Goal: Task Accomplishment & Management: Manage account settings

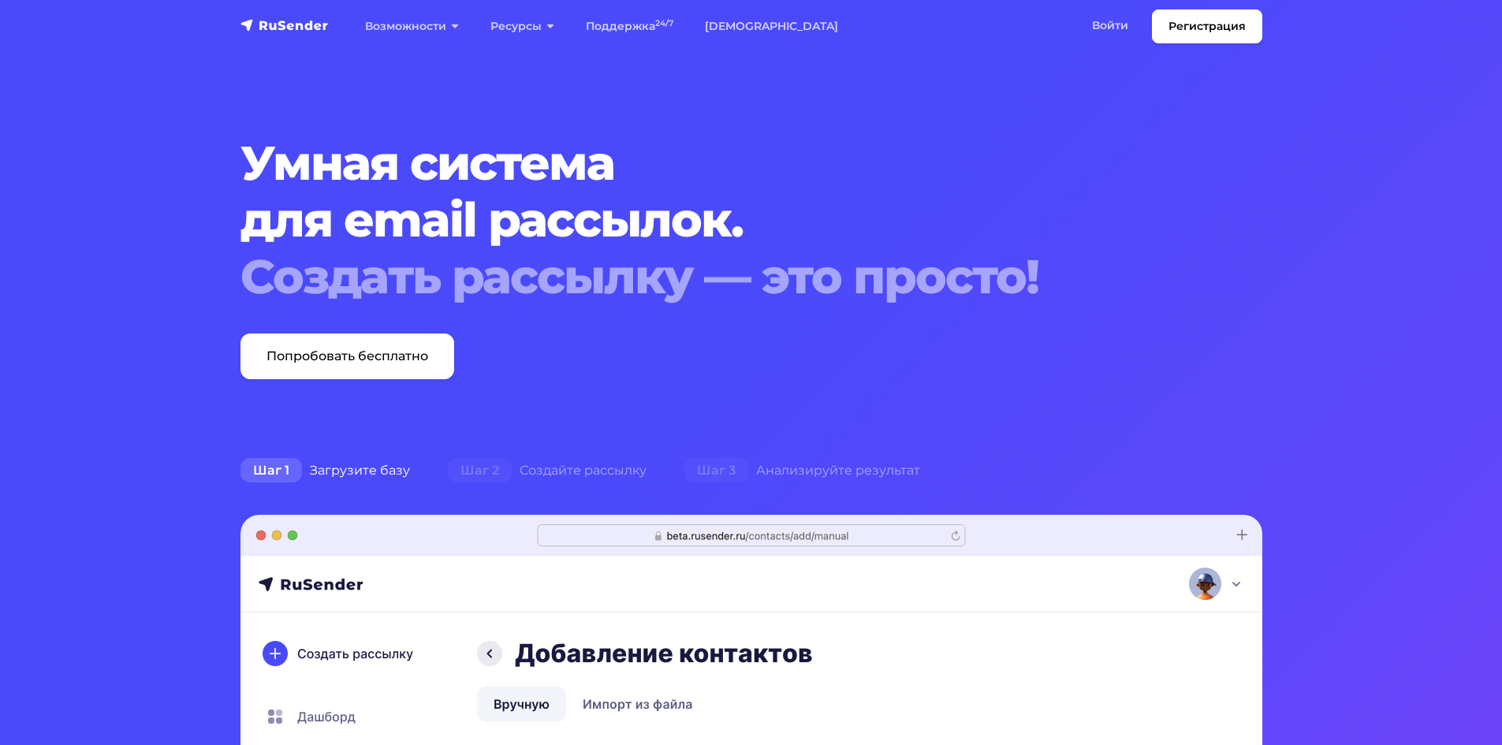
click at [1085, 13] on link "Войти" at bounding box center [1110, 25] width 68 height 32
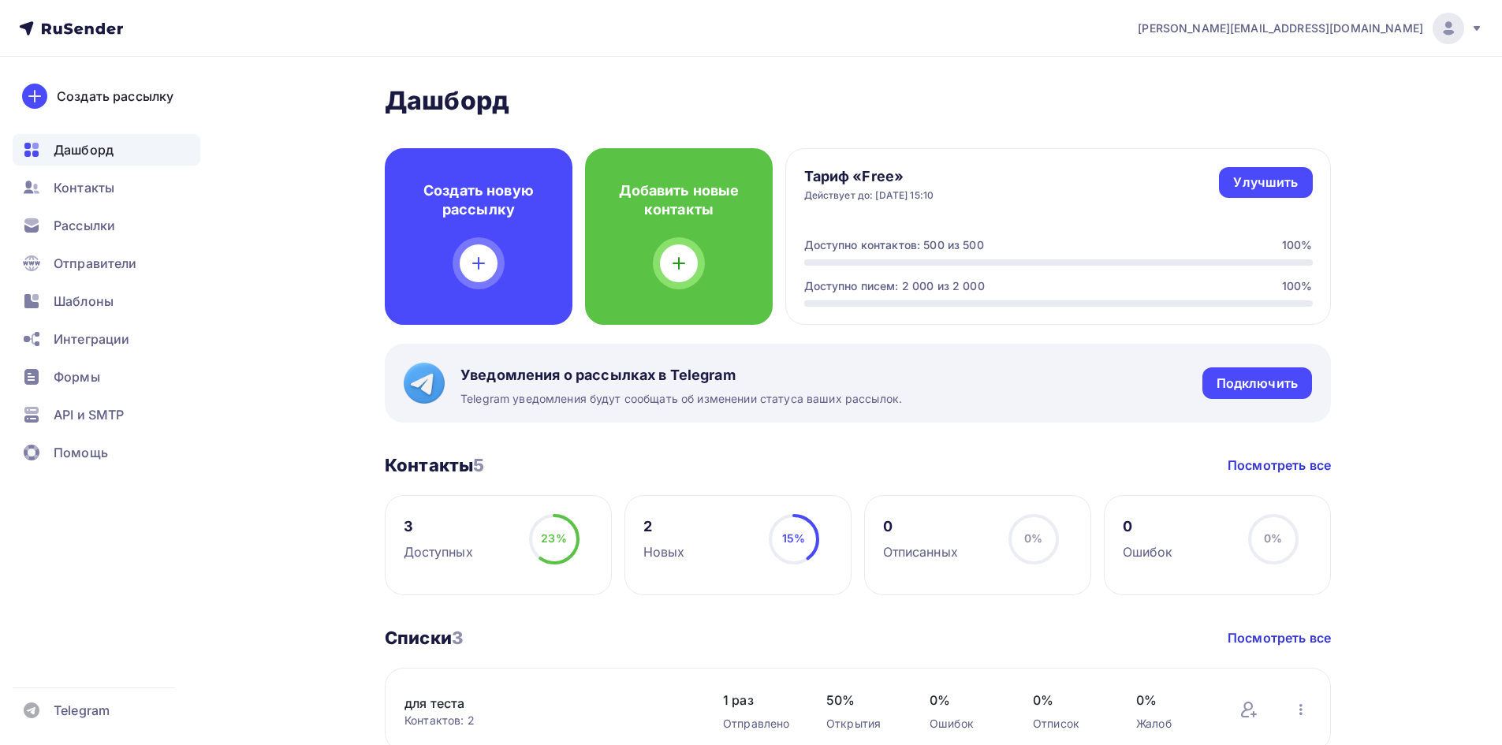
click at [1302, 46] on nav "malenko@ucoz-team.net Аккаунт Тарифы Выйти Создать рассылку Дашборд Контакты Ра…" at bounding box center [751, 28] width 1502 height 57
click at [1305, 32] on span "malenko@ucoz-team.net" at bounding box center [1280, 28] width 285 height 16
click at [1246, 141] on link "Выйти" at bounding box center [1340, 144] width 265 height 32
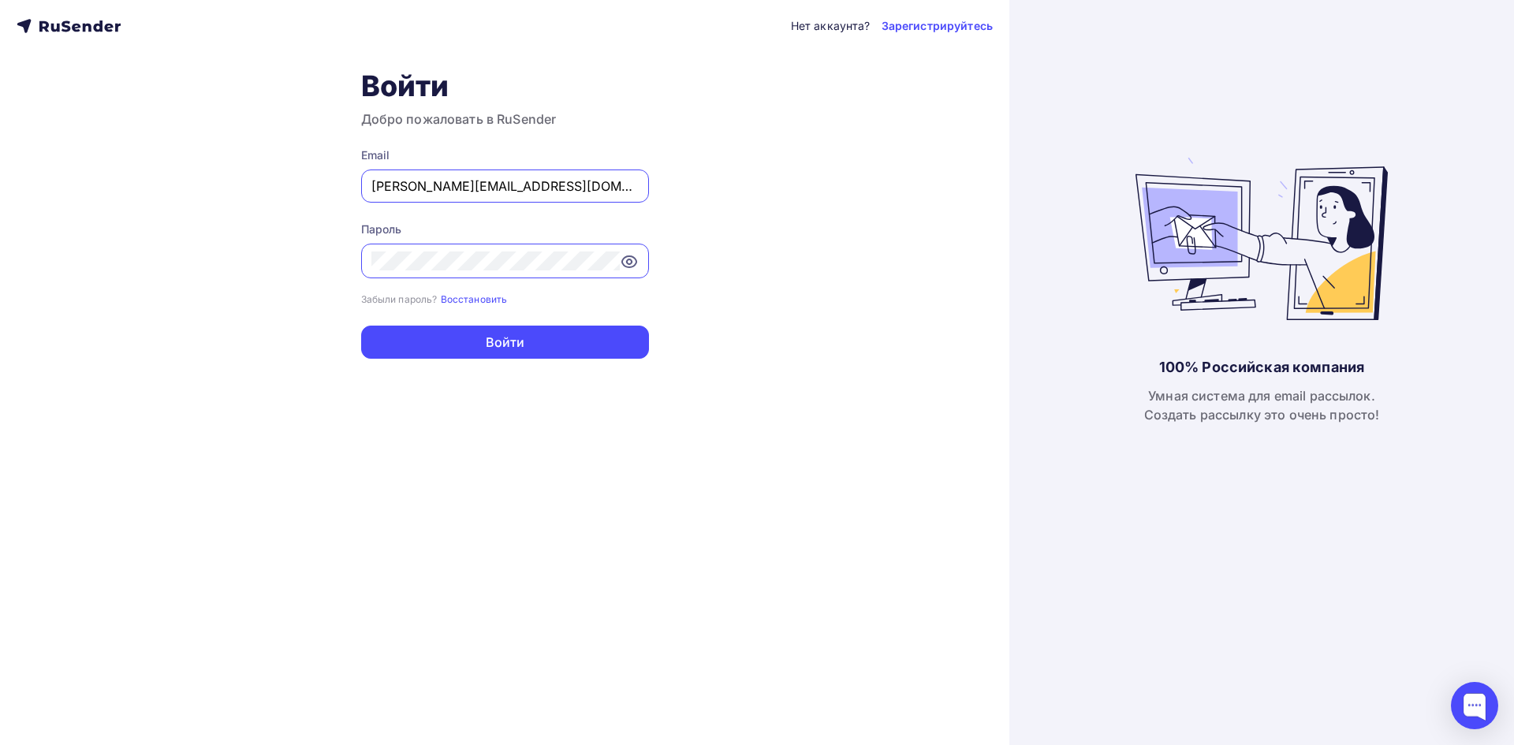
click at [516, 177] on input "malenko@ucoz-team.net" at bounding box center [504, 186] width 267 height 19
click at [516, 176] on div "malenko@ucoz-team.net" at bounding box center [505, 185] width 288 height 33
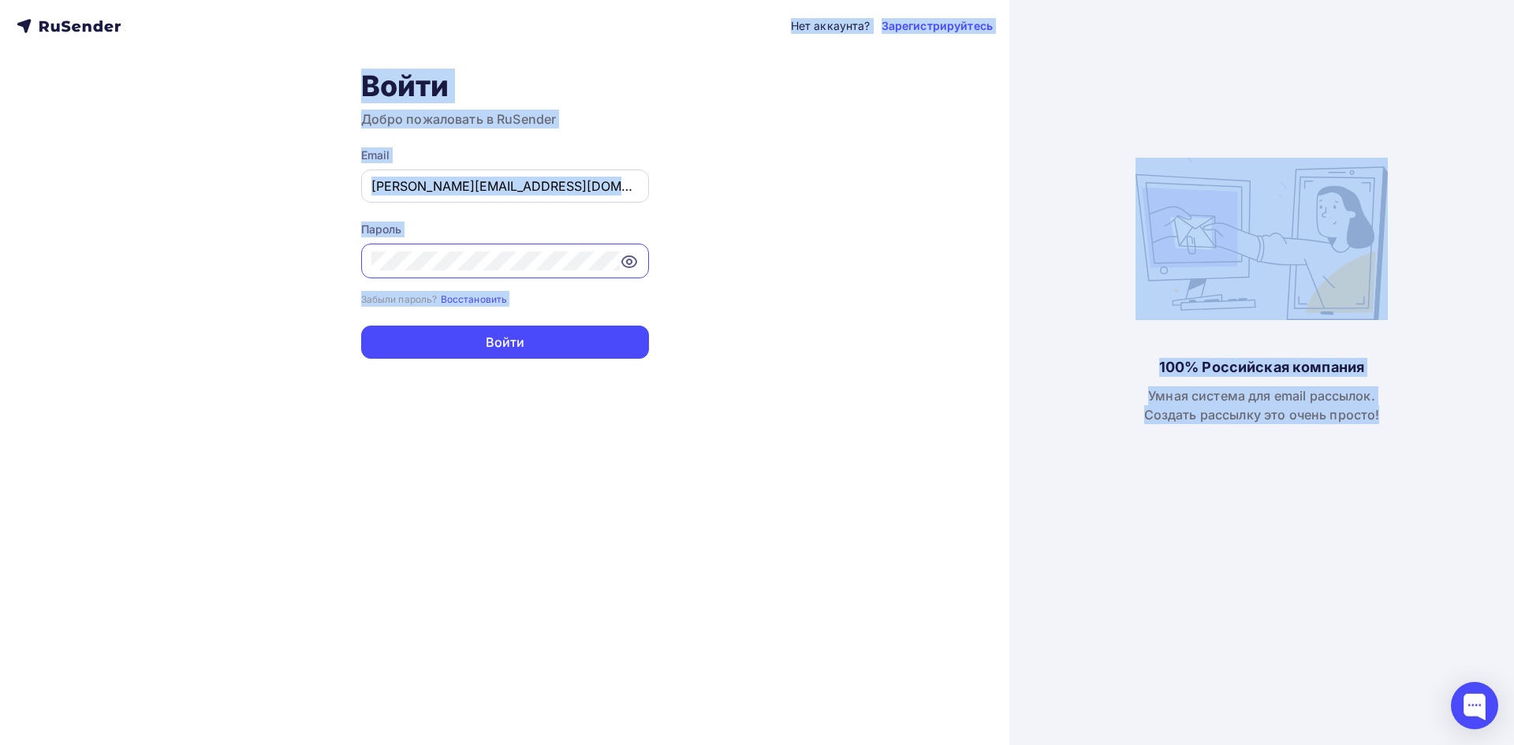
click at [537, 184] on input "malenko@ucoz-team.net" at bounding box center [504, 186] width 267 height 19
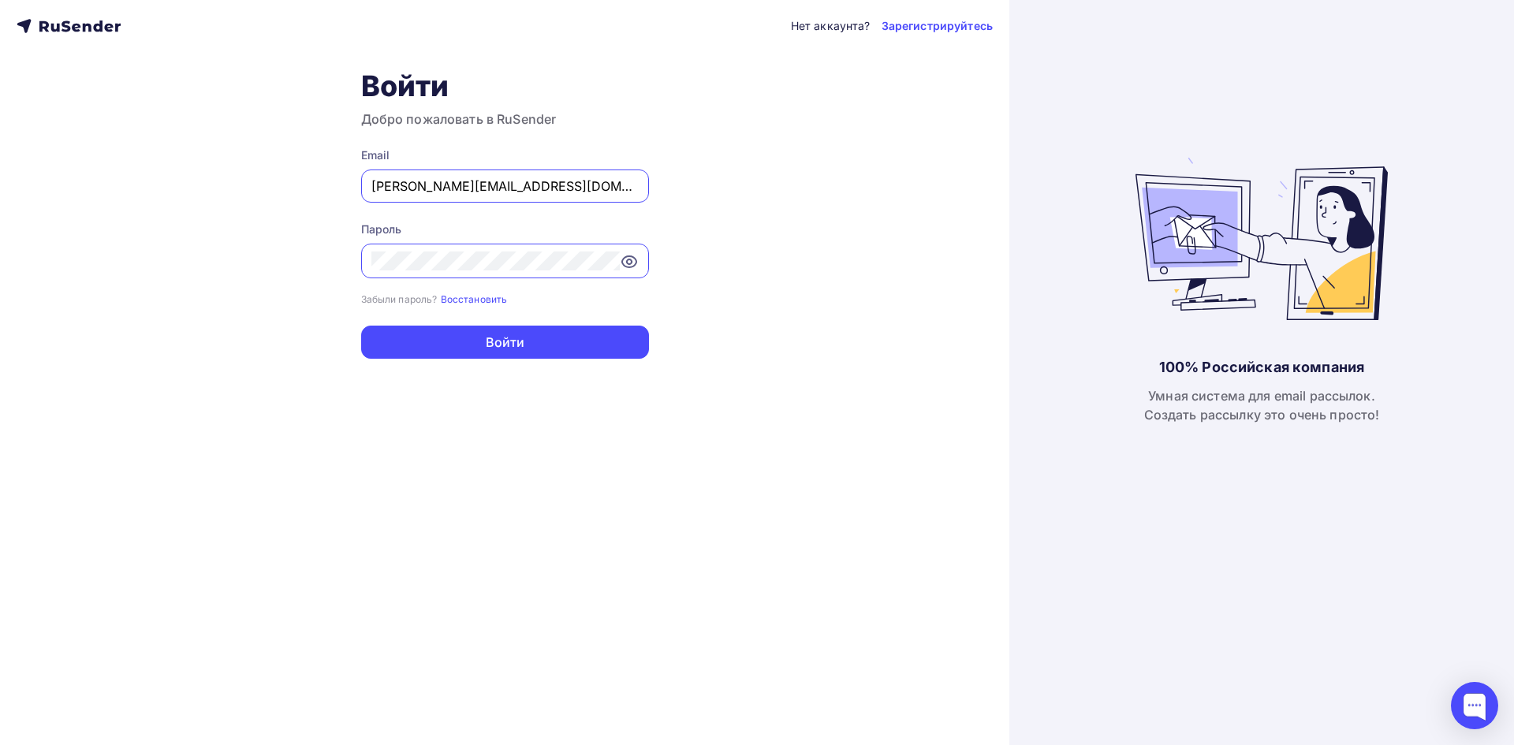
paste input "laurakurmasheva@yandex.ru"
type input "laurakurmasheva@yandex.ru"
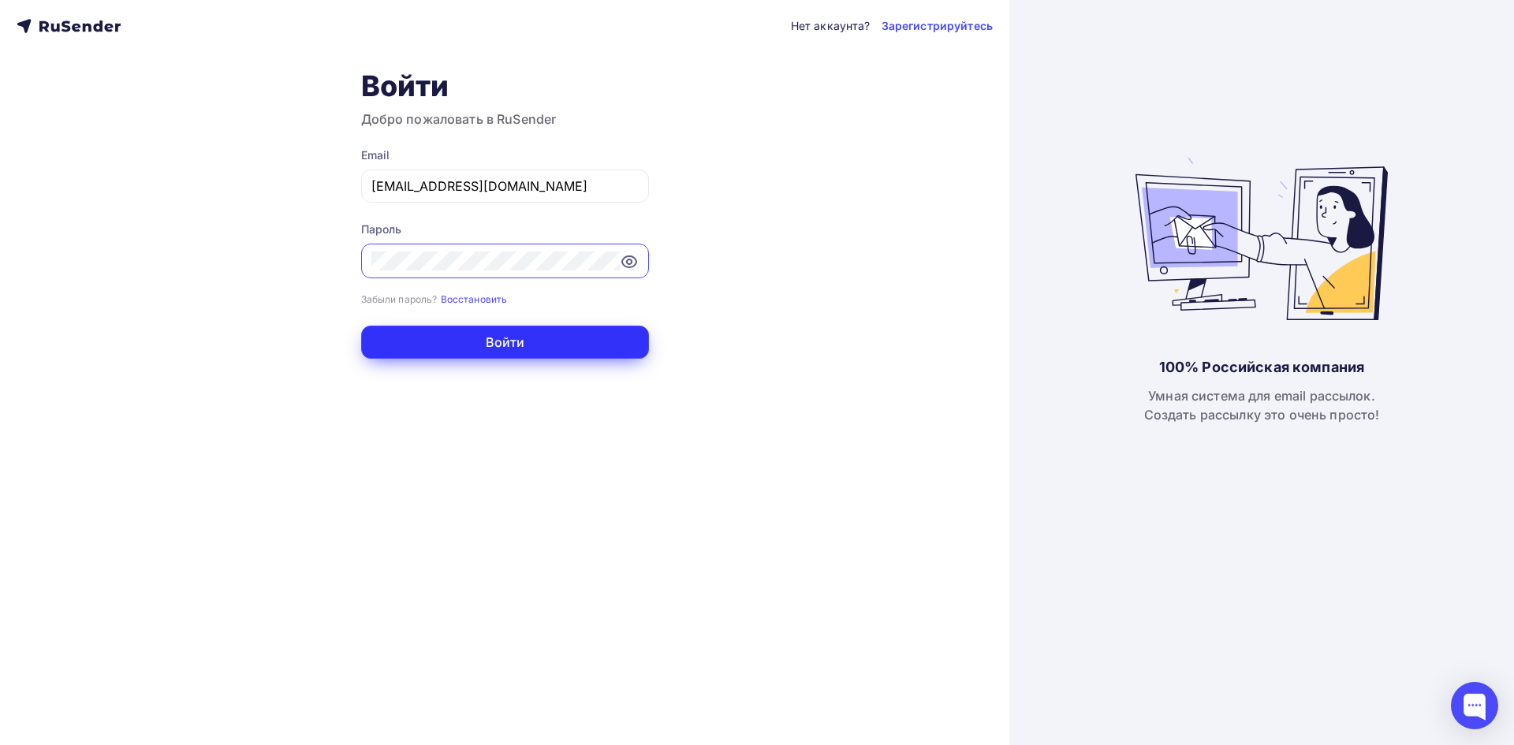
click at [371, 348] on button "Войти" at bounding box center [505, 342] width 288 height 33
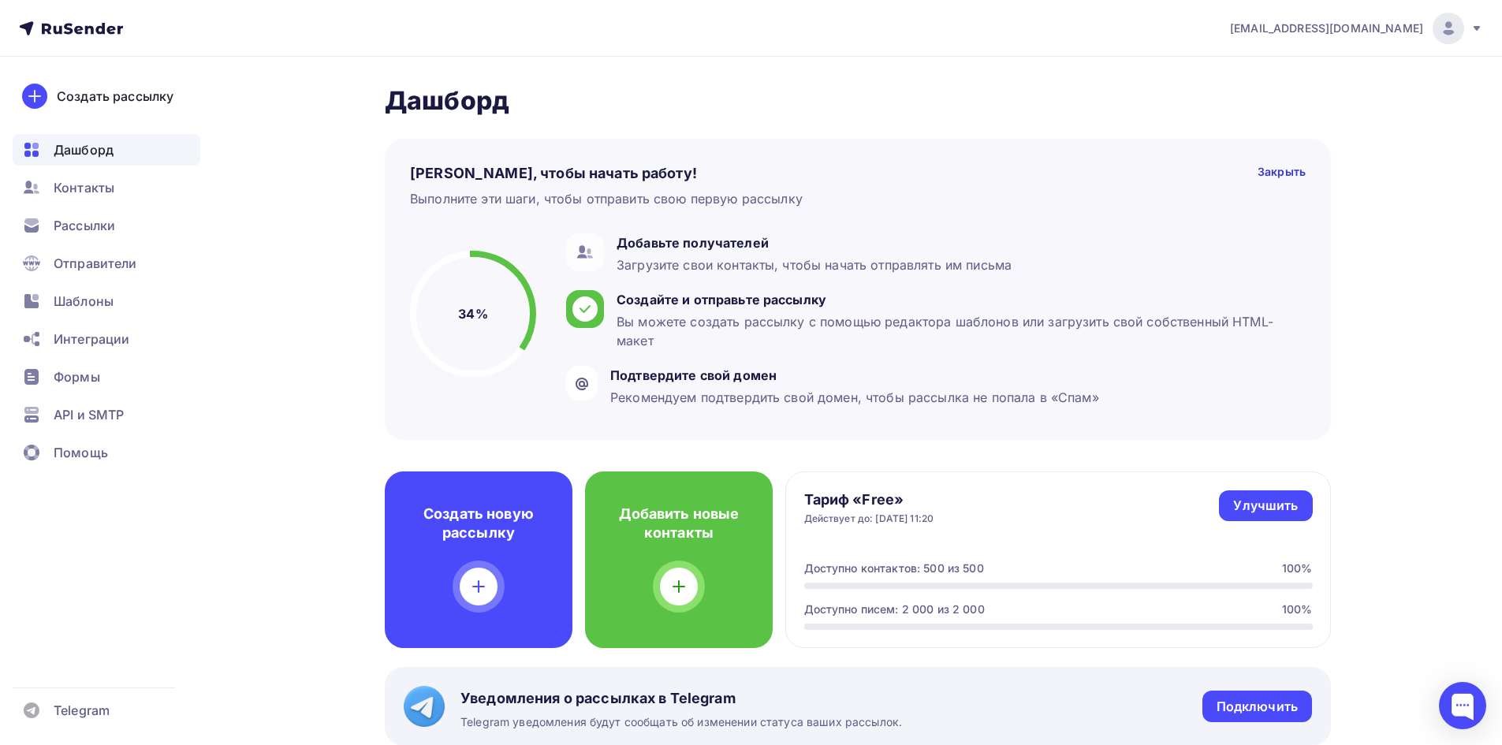
click at [1372, 266] on div "Дашборд Дашборд Пару шагов, чтобы начать работу! Закрыть Выполните эти шаги, чт…" at bounding box center [751, 730] width 1292 height 1347
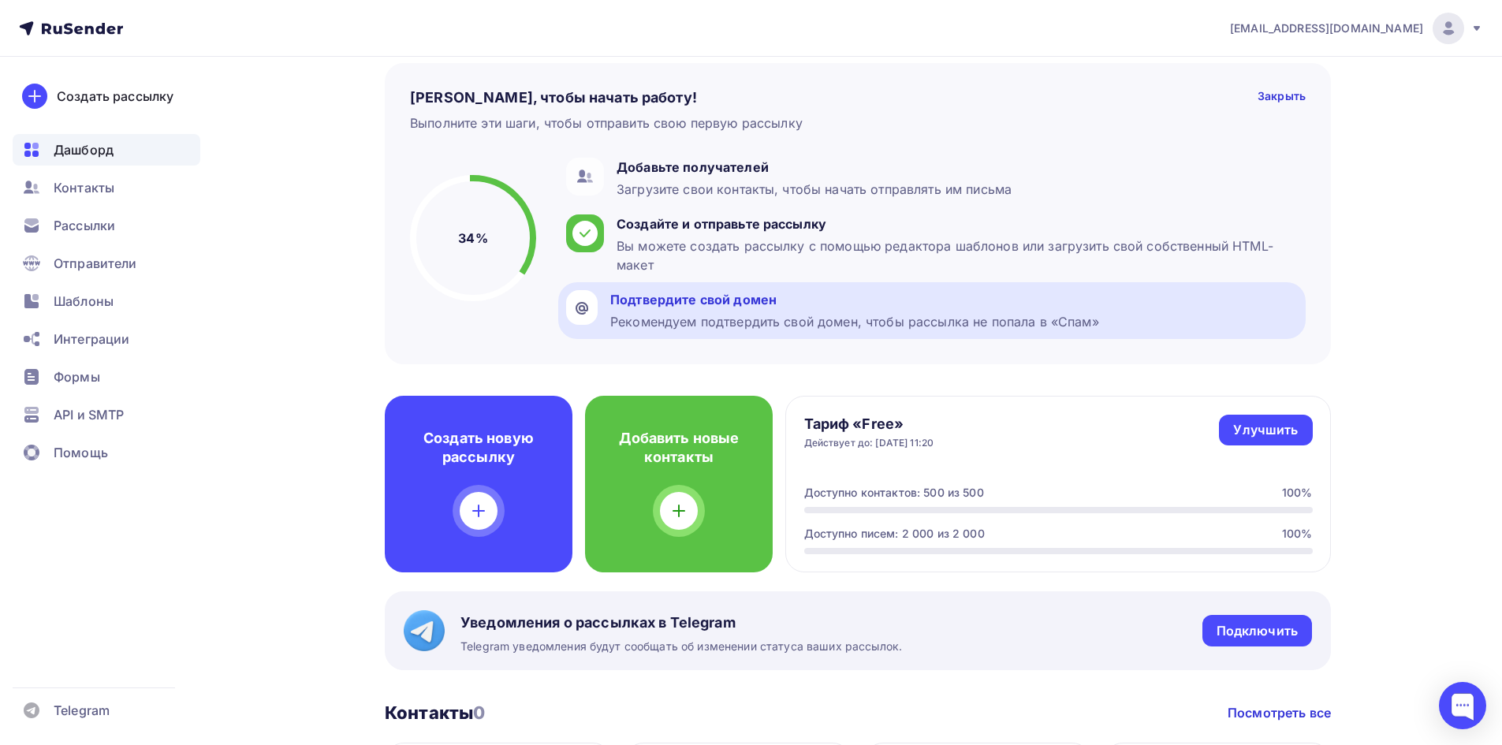
scroll to position [158, 0]
